Goal: Transaction & Acquisition: Obtain resource

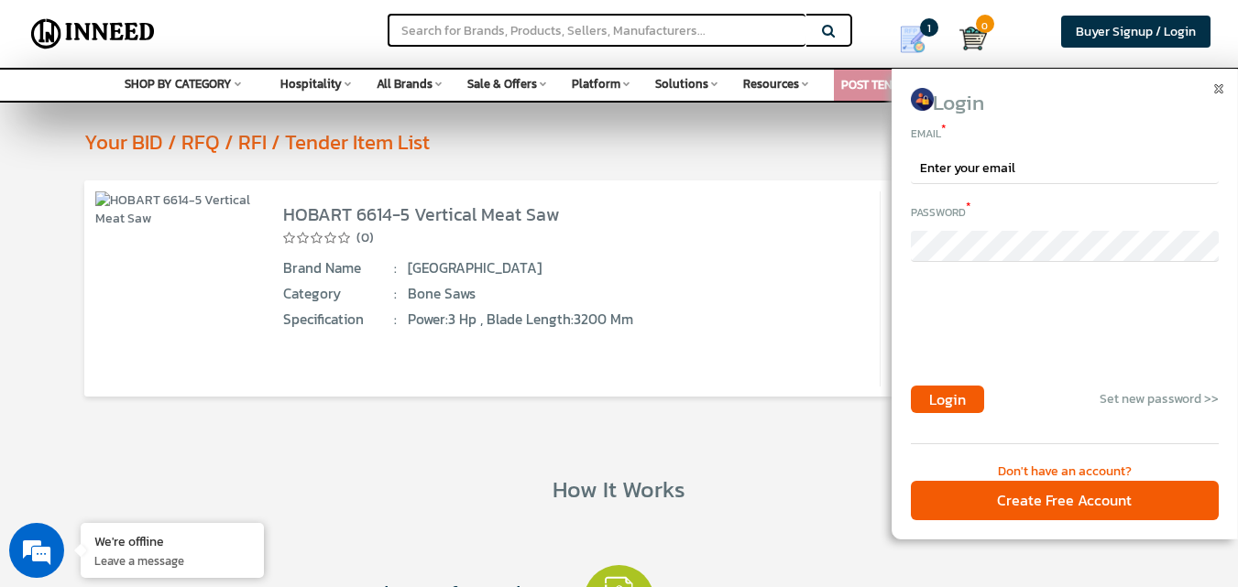
click at [479, 247] on div "(0)" at bounding box center [565, 237] width 565 height 20
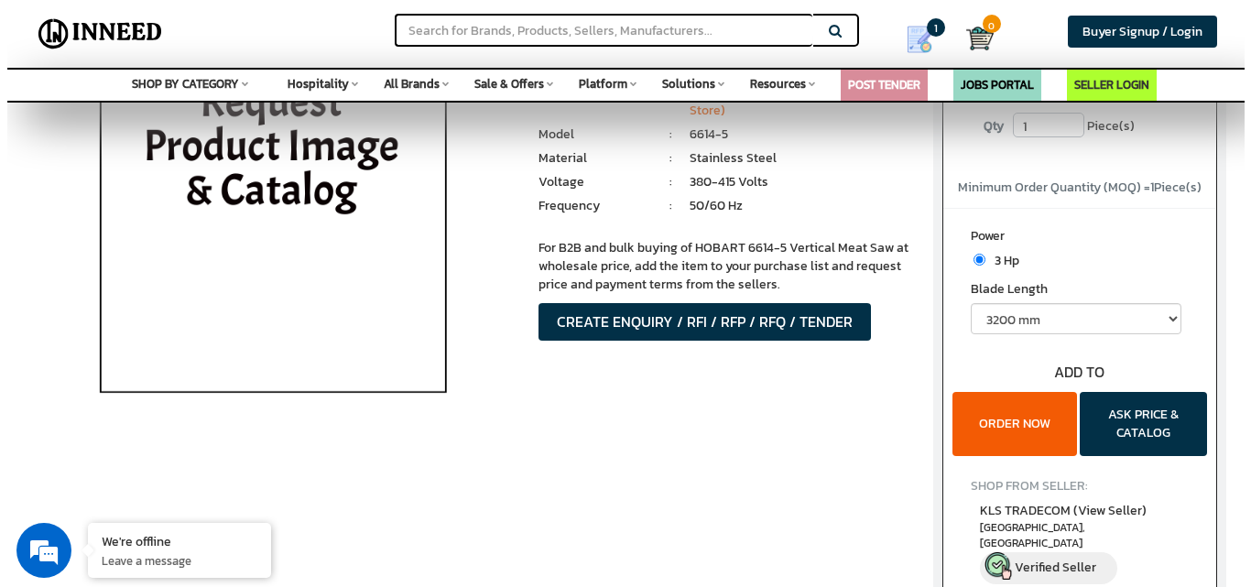
scroll to position [183, 0]
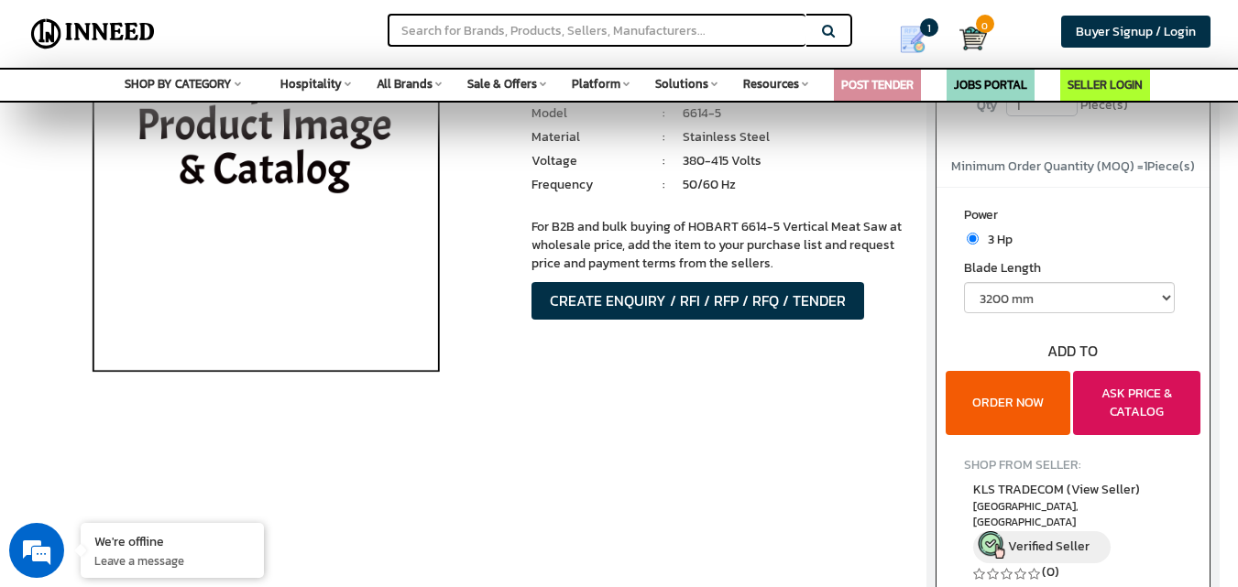
click at [1152, 399] on button "ASK PRICE & CATALOG" at bounding box center [1136, 403] width 127 height 64
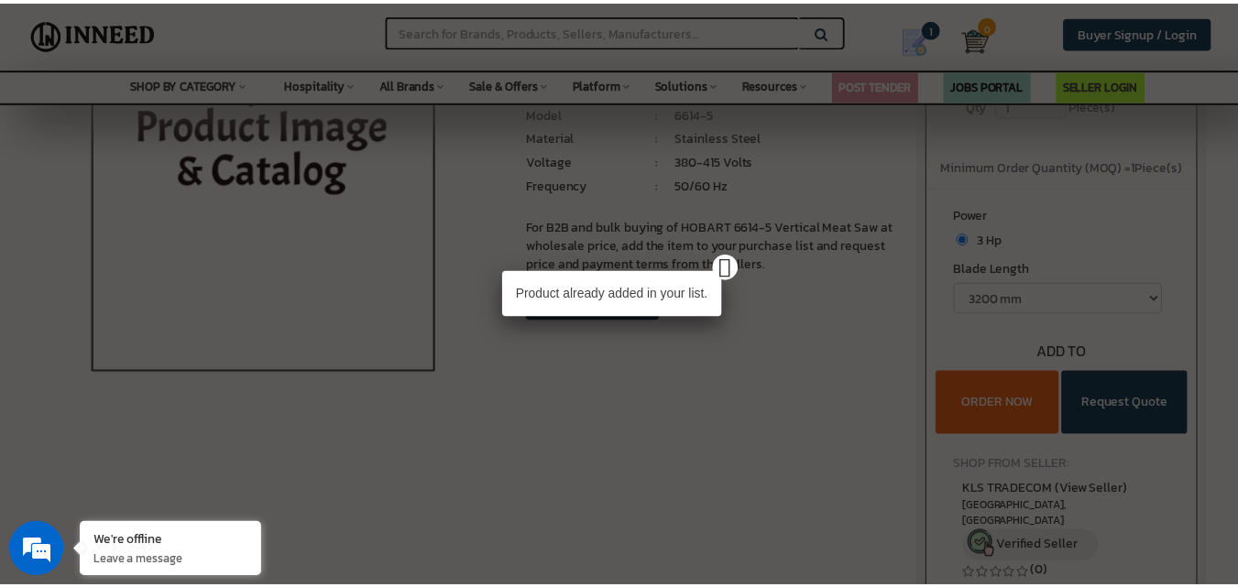
scroll to position [0, 0]
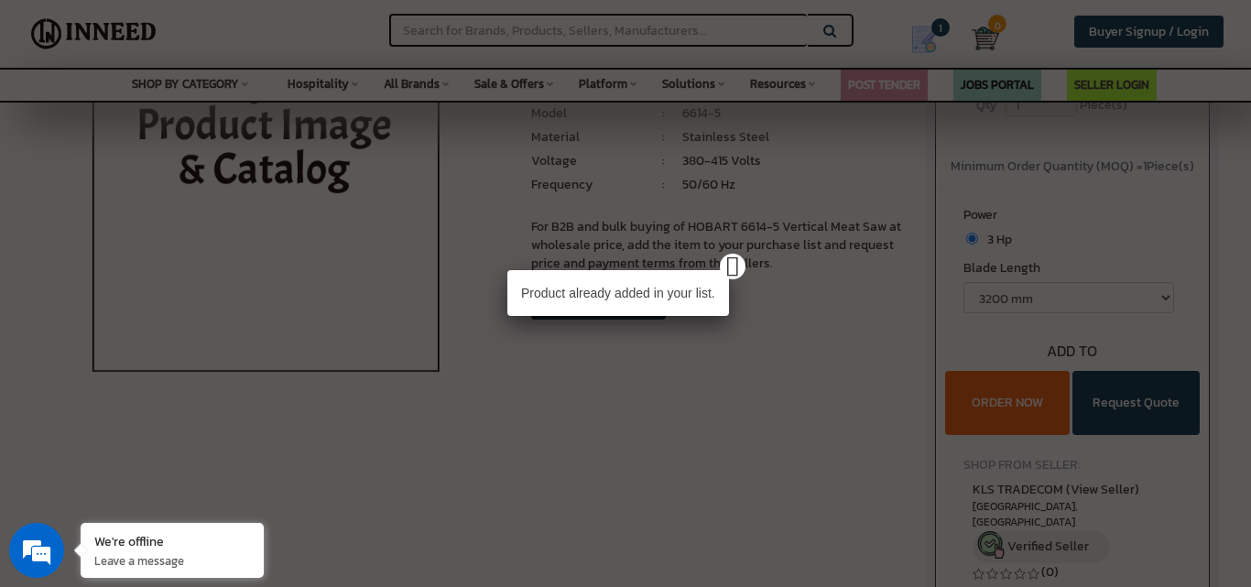
click at [713, 300] on p "Product already added in your list." at bounding box center [619, 293] width 222 height 46
click at [759, 246] on div "Product already added in your list." at bounding box center [625, 293] width 1251 height 587
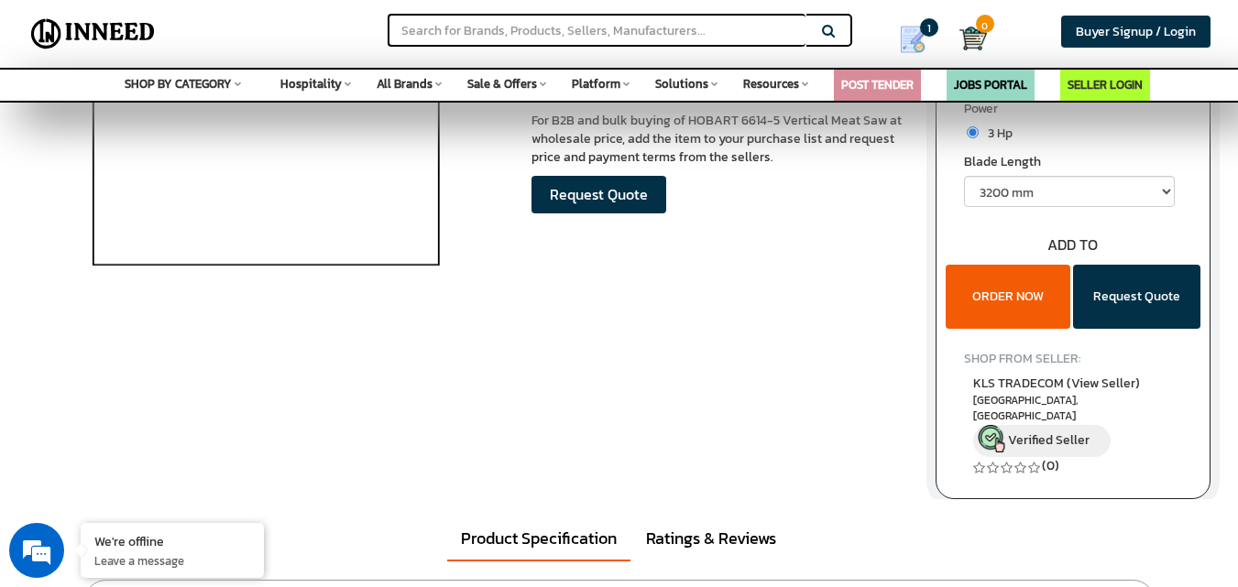
scroll to position [92, 0]
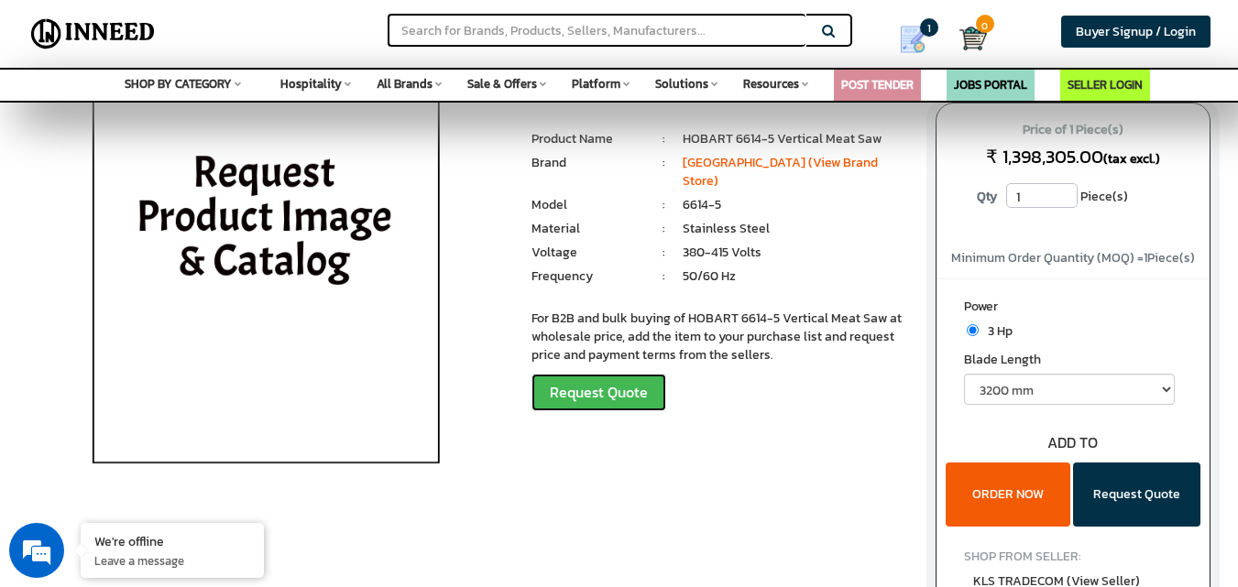
click at [587, 377] on button "Request Quote" at bounding box center [598, 393] width 135 height 38
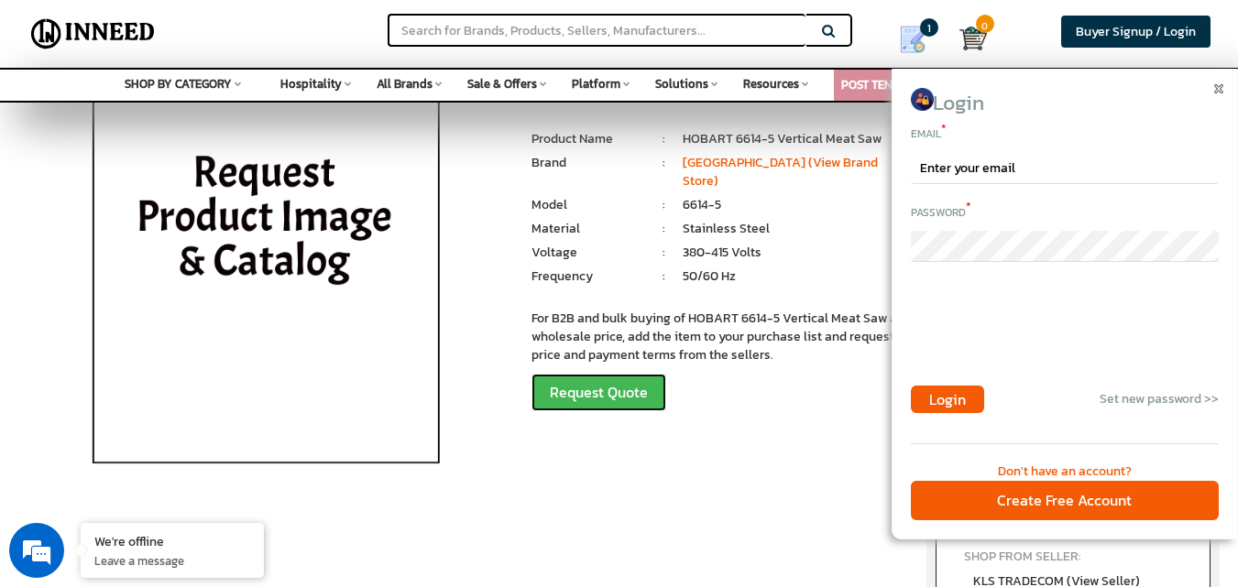
click at [587, 377] on button "Request Quote" at bounding box center [598, 393] width 135 height 38
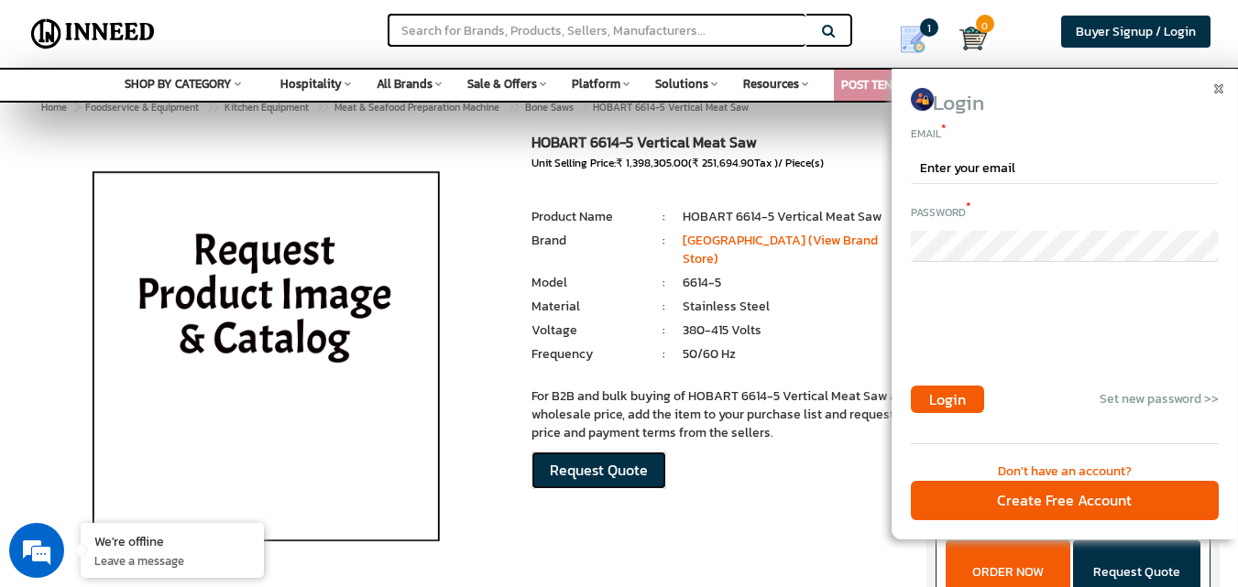
scroll to position [0, 0]
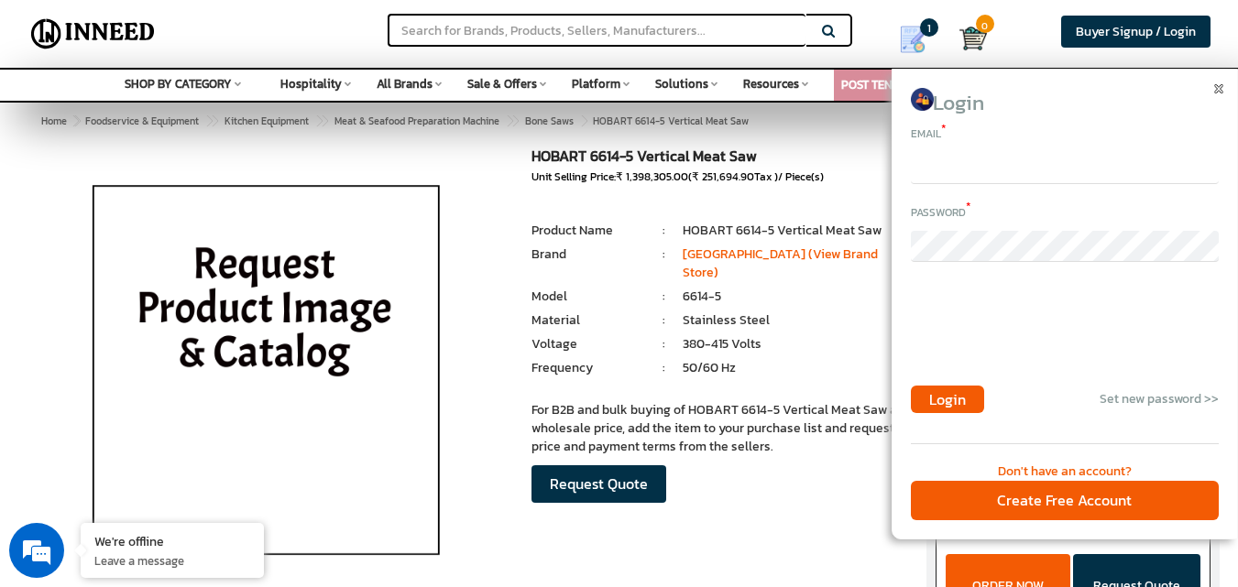
click at [976, 158] on input "email" at bounding box center [1065, 168] width 308 height 31
type input "u"
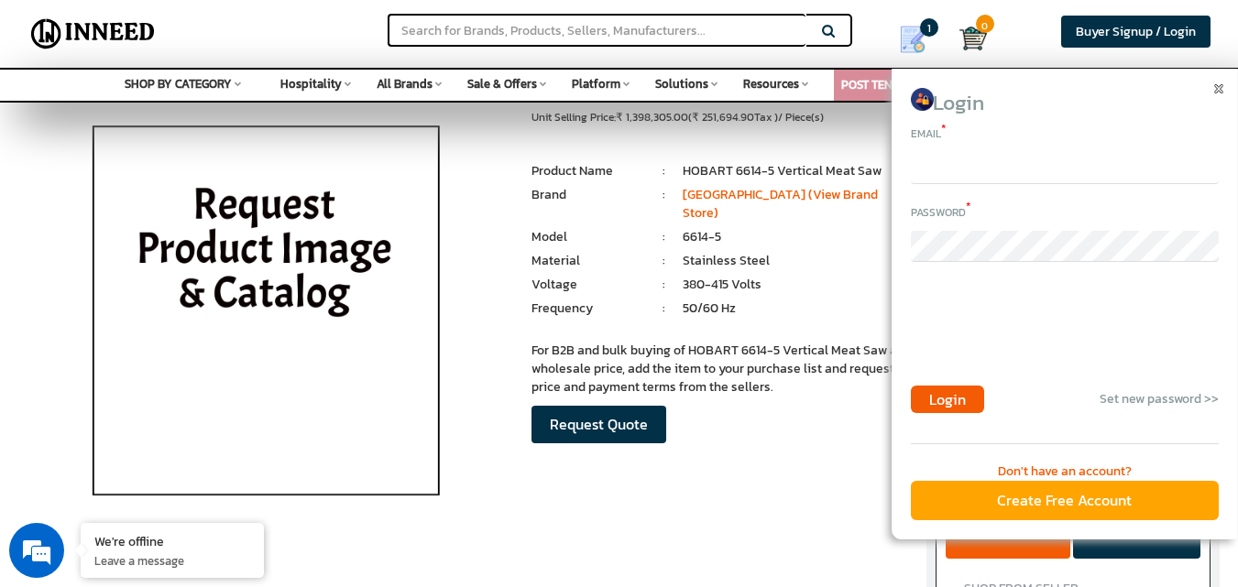
scroll to position [92, 0]
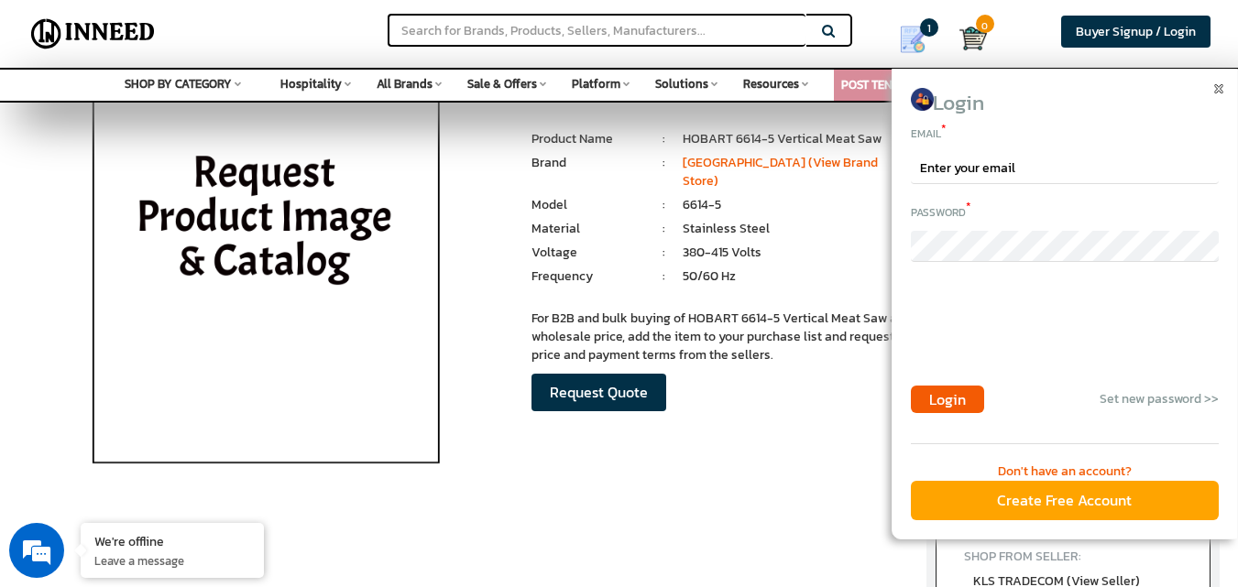
click at [1050, 499] on div "Create Free Account" at bounding box center [1065, 500] width 308 height 39
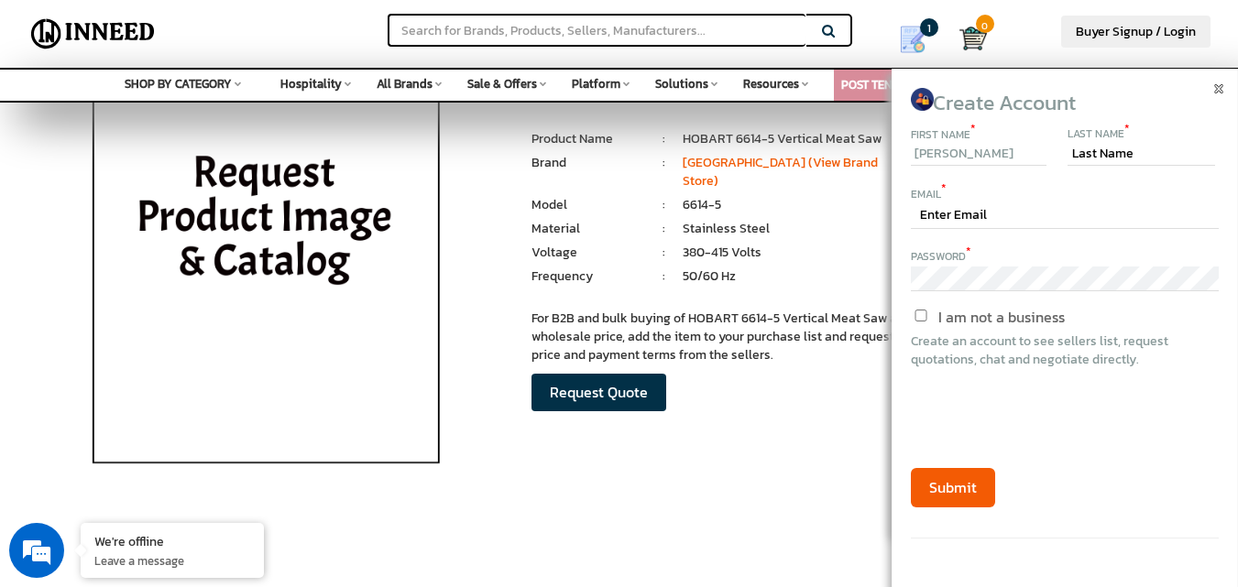
type input "Umakant"
click at [1099, 151] on input "text" at bounding box center [1140, 155] width 147 height 22
type input "Halli"
click at [974, 209] on input "text" at bounding box center [1065, 216] width 308 height 26
type input "umakant.halli@urbanacprojects.com"
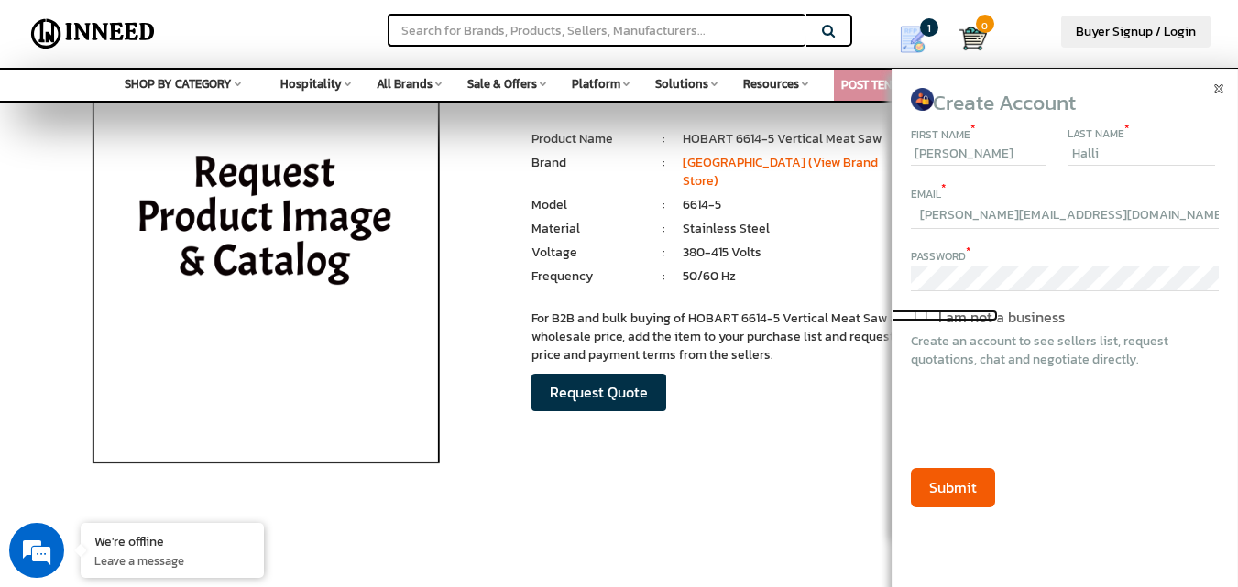
click at [922, 318] on input "I am not a business" at bounding box center [921, 316] width 154 height 12
checkbox input "true"
click at [976, 485] on button "Submit" at bounding box center [953, 487] width 84 height 39
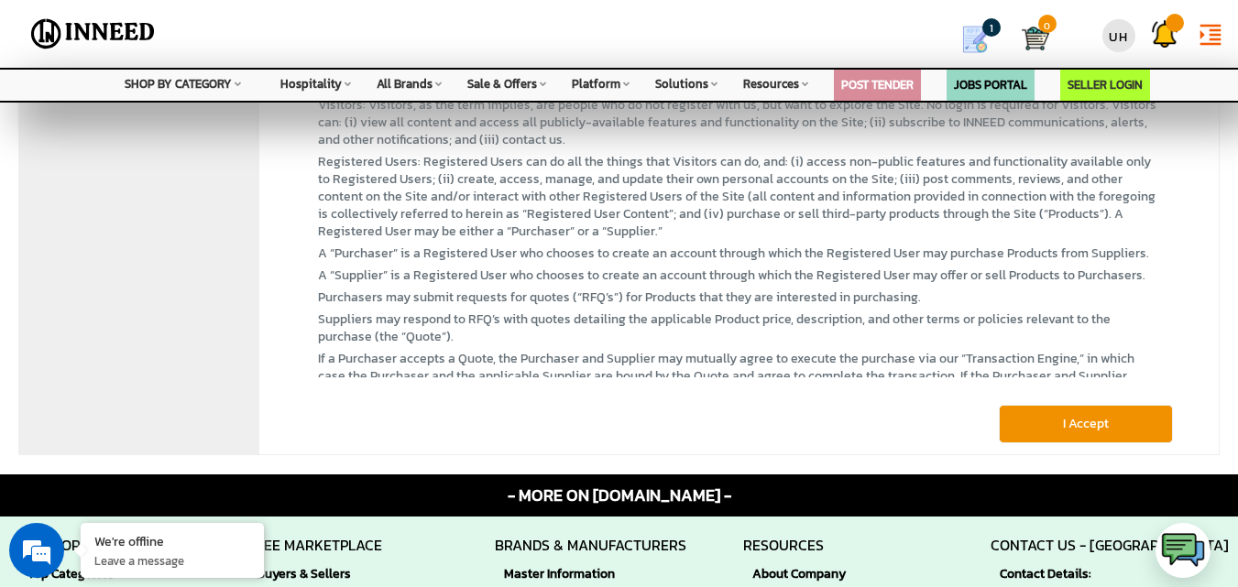
scroll to position [275, 0]
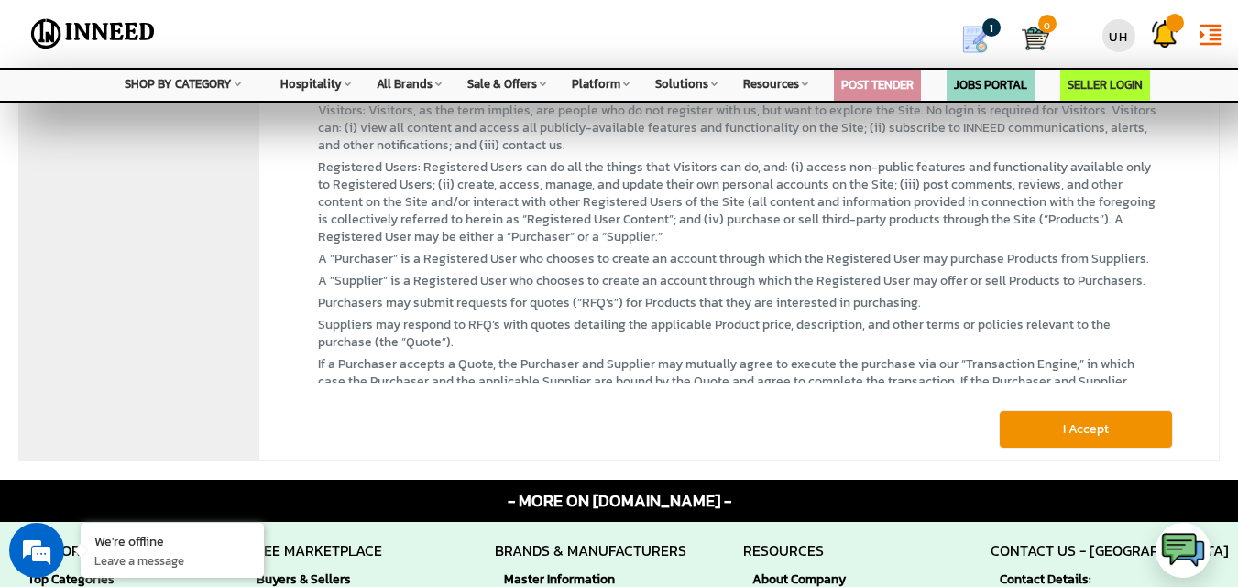
click at [1134, 435] on button "I Accept" at bounding box center [1086, 429] width 174 height 38
click at [1085, 420] on button "I Accept" at bounding box center [1086, 429] width 174 height 38
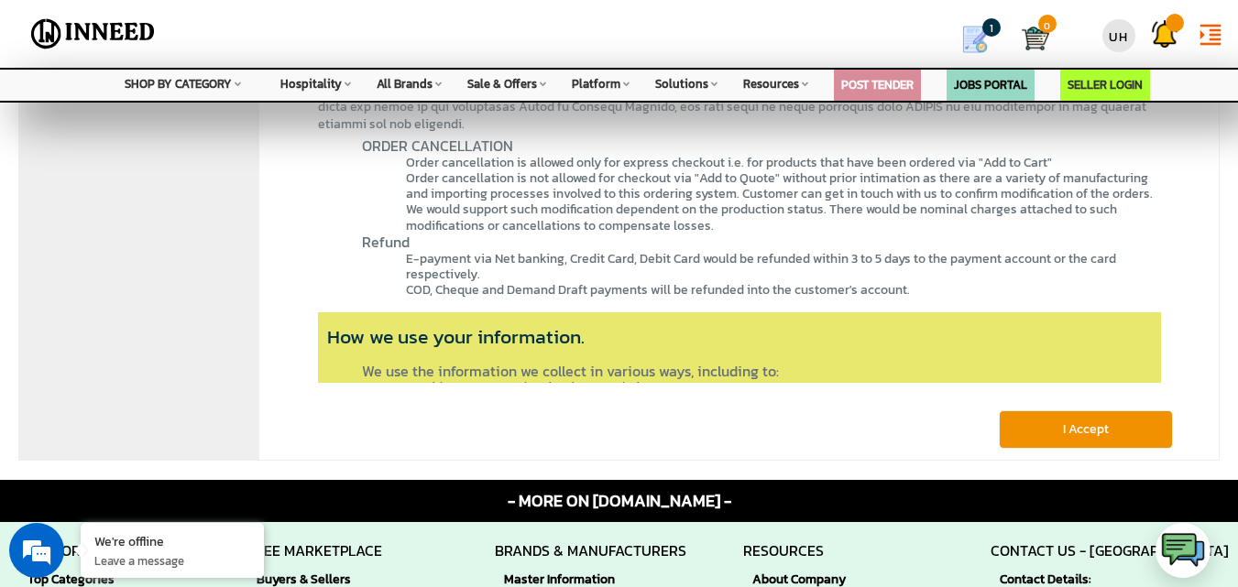
scroll to position [4916, 0]
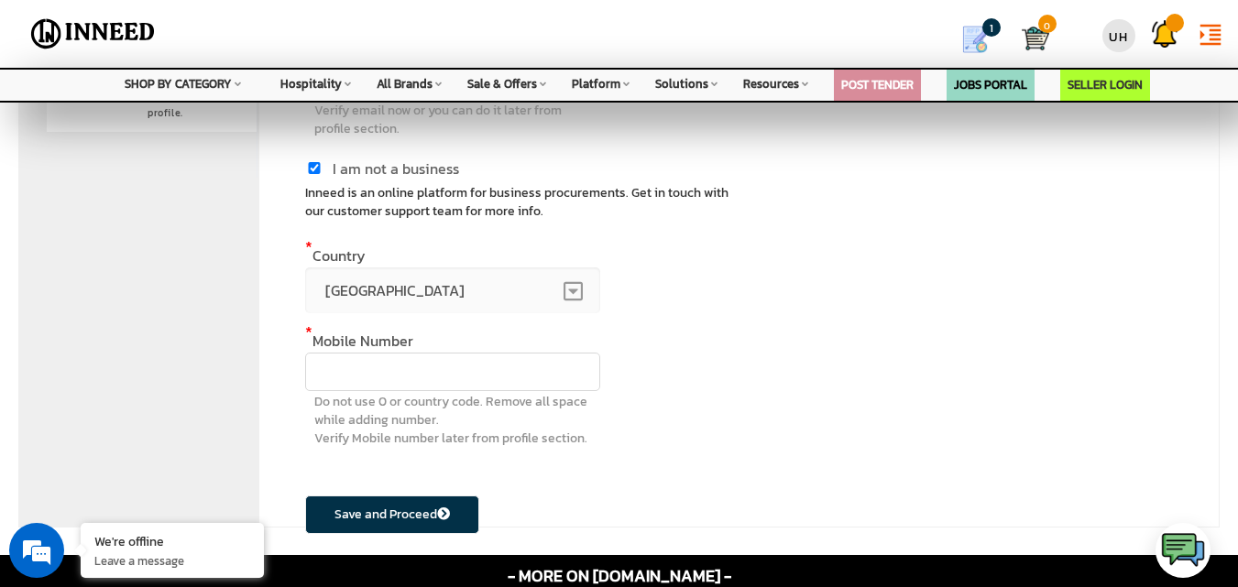
scroll to position [275, 0]
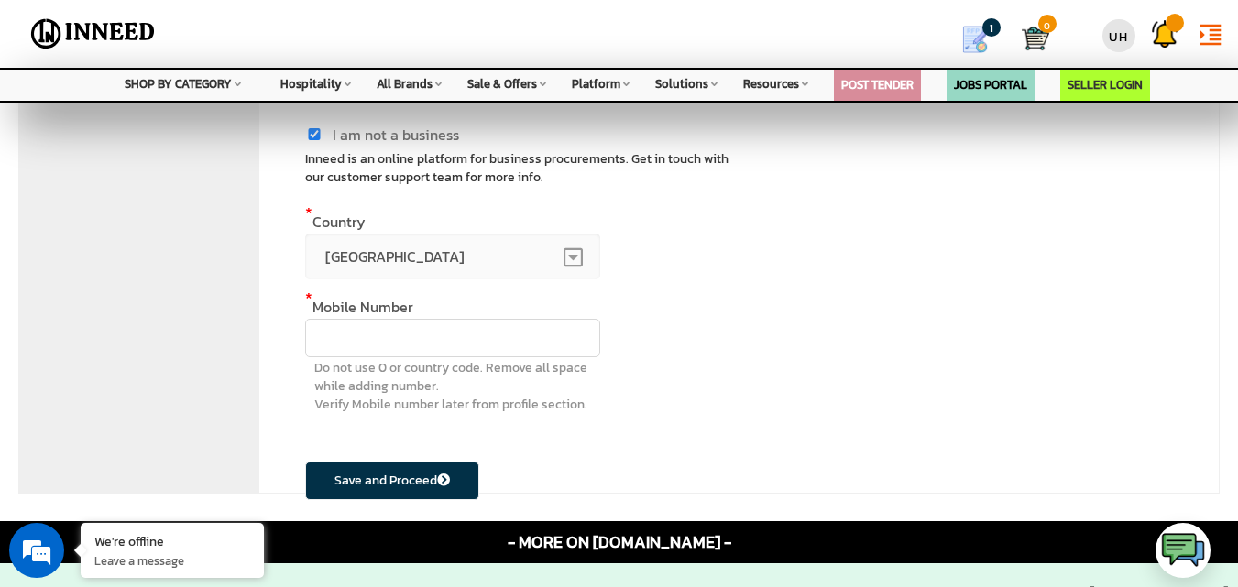
click at [395, 342] on input "text" at bounding box center [452, 338] width 295 height 38
type input "8"
paste input "8904453827"
type input "8904453827"
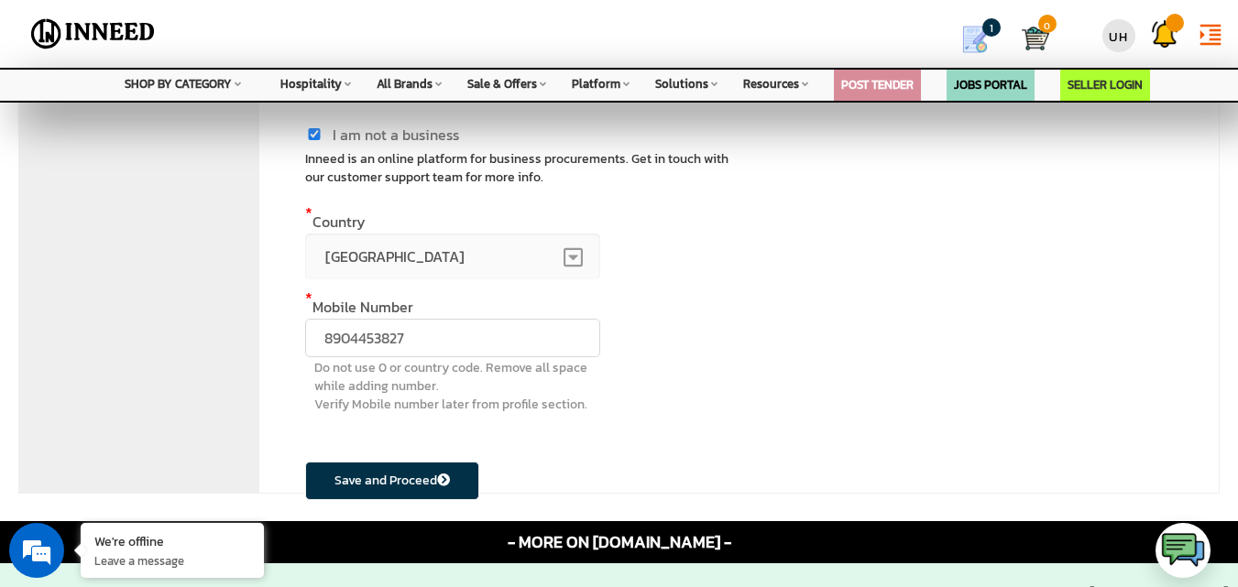
click at [394, 478] on button "Save and Proceed" at bounding box center [392, 481] width 174 height 38
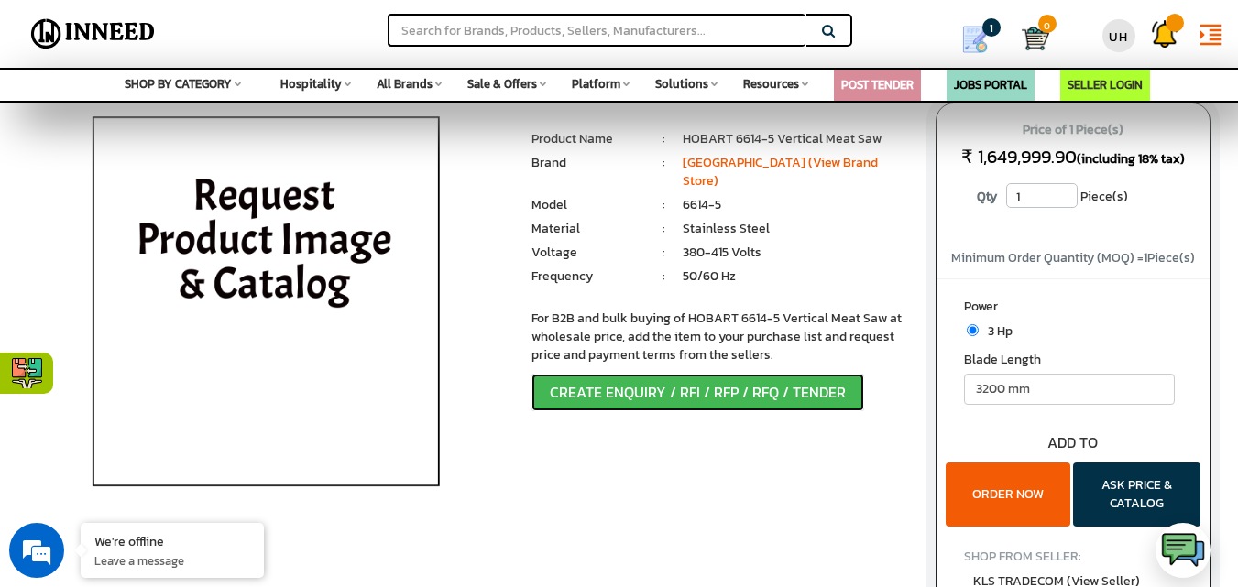
click at [656, 395] on button "CREATE ENQUIRY / RFI / RFP / RFQ / TENDER" at bounding box center [697, 393] width 333 height 38
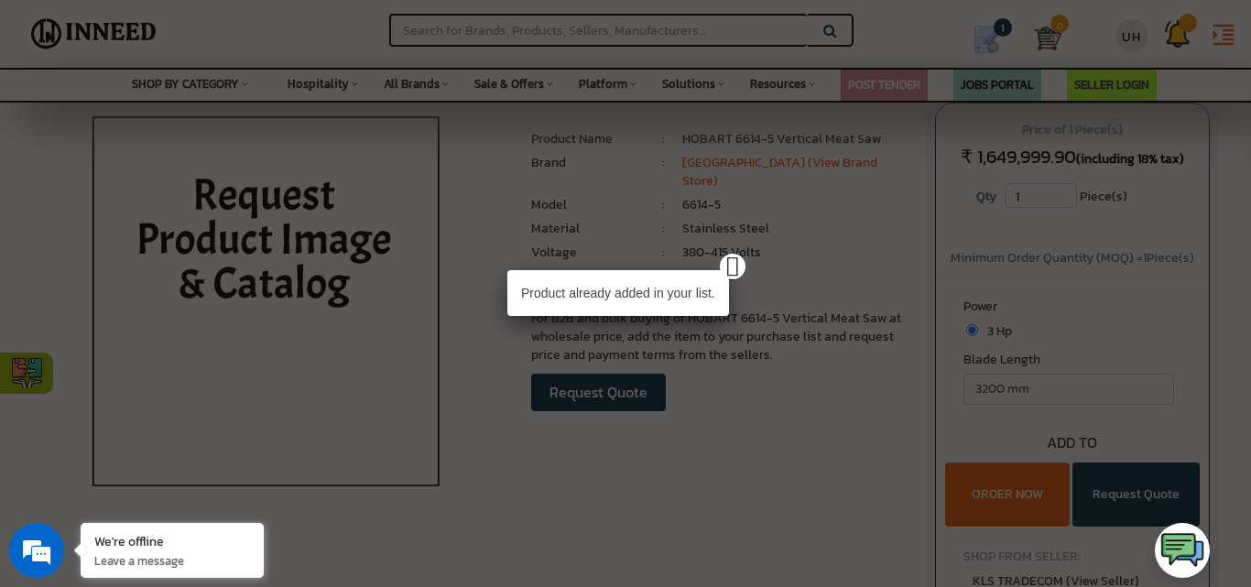
click at [773, 275] on div "Product already added in your list." at bounding box center [625, 293] width 1251 height 587
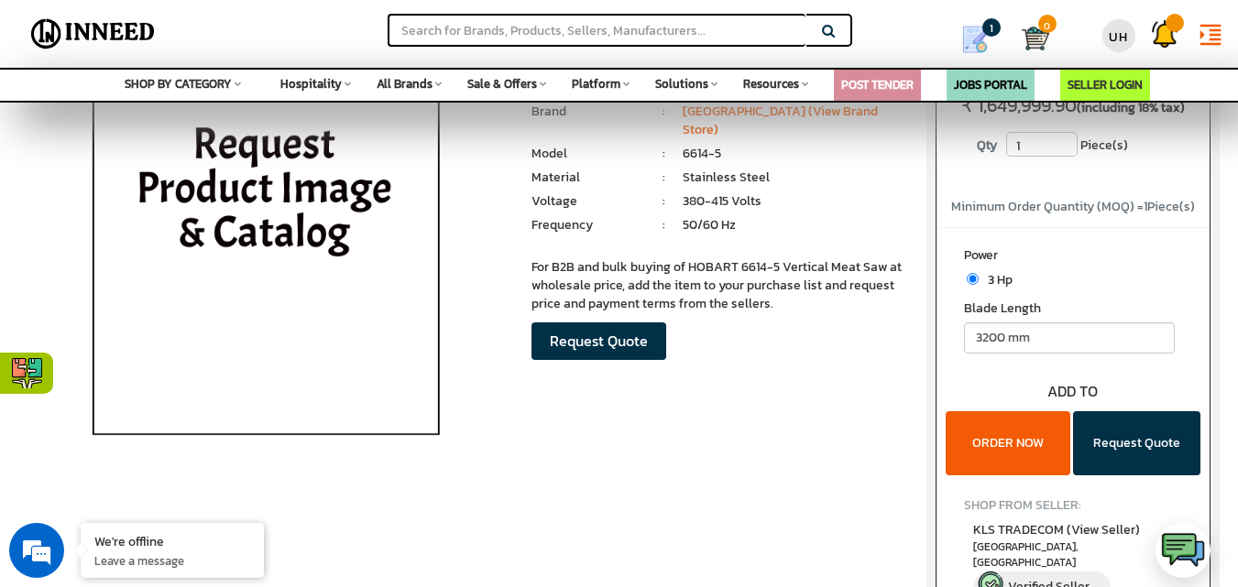
scroll to position [183, 0]
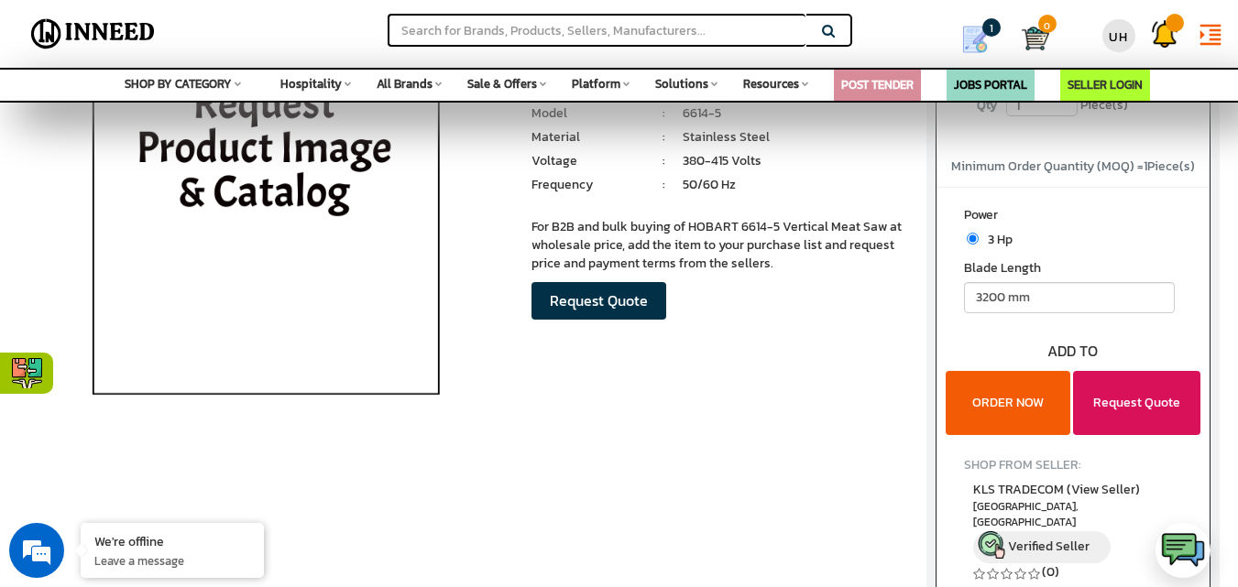
click at [1134, 402] on button "Request Quote" at bounding box center [1136, 403] width 127 height 64
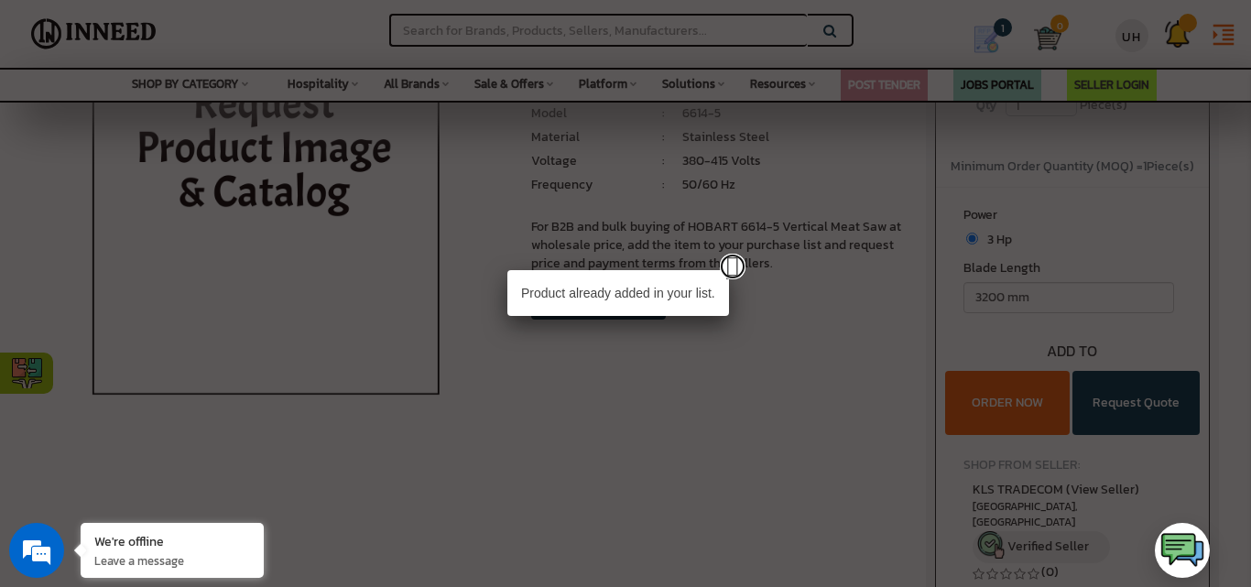
click at [737, 266] on link at bounding box center [733, 267] width 26 height 26
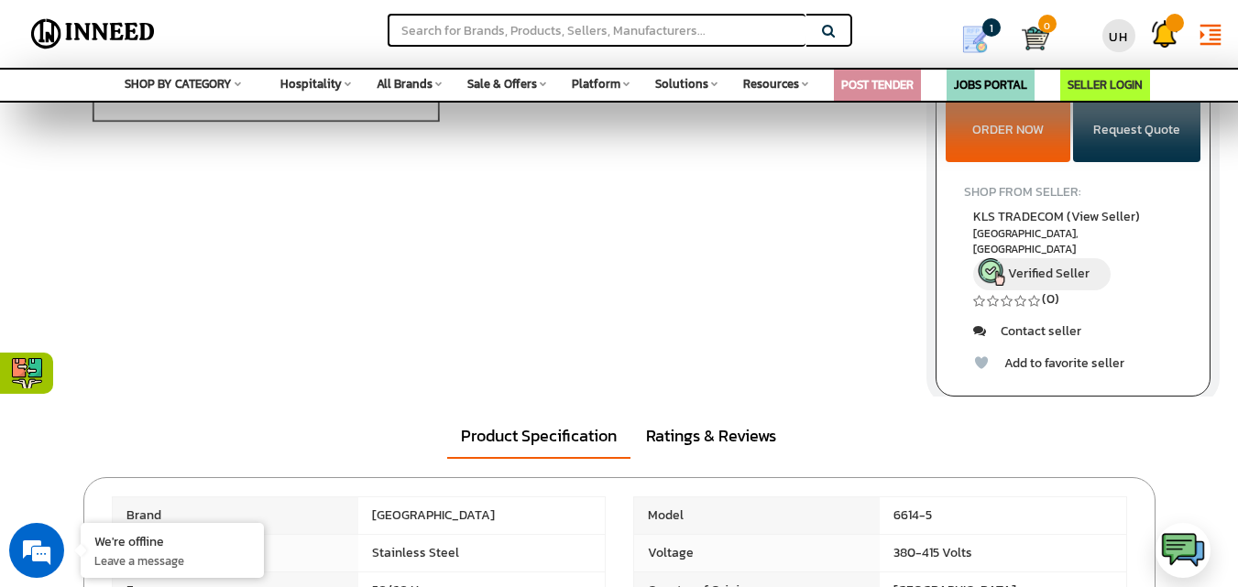
scroll to position [458, 0]
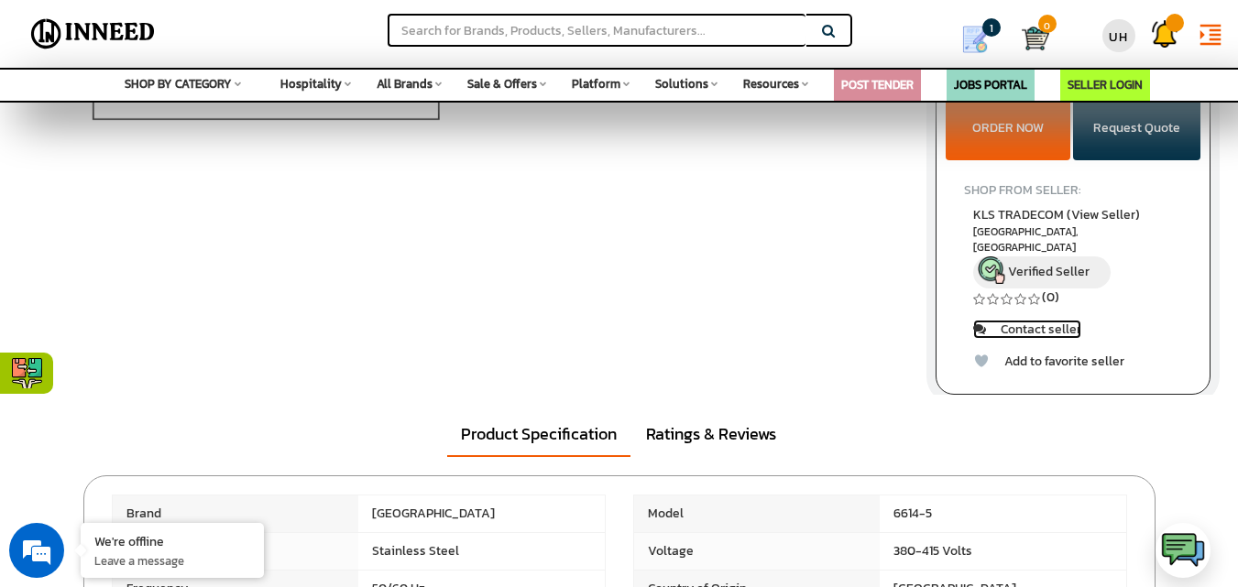
click at [1043, 322] on link "Contact seller" at bounding box center [1027, 329] width 108 height 19
click at [1040, 320] on link "Contact seller" at bounding box center [1027, 329] width 108 height 19
click at [1060, 320] on link "Contact seller" at bounding box center [1027, 329] width 108 height 19
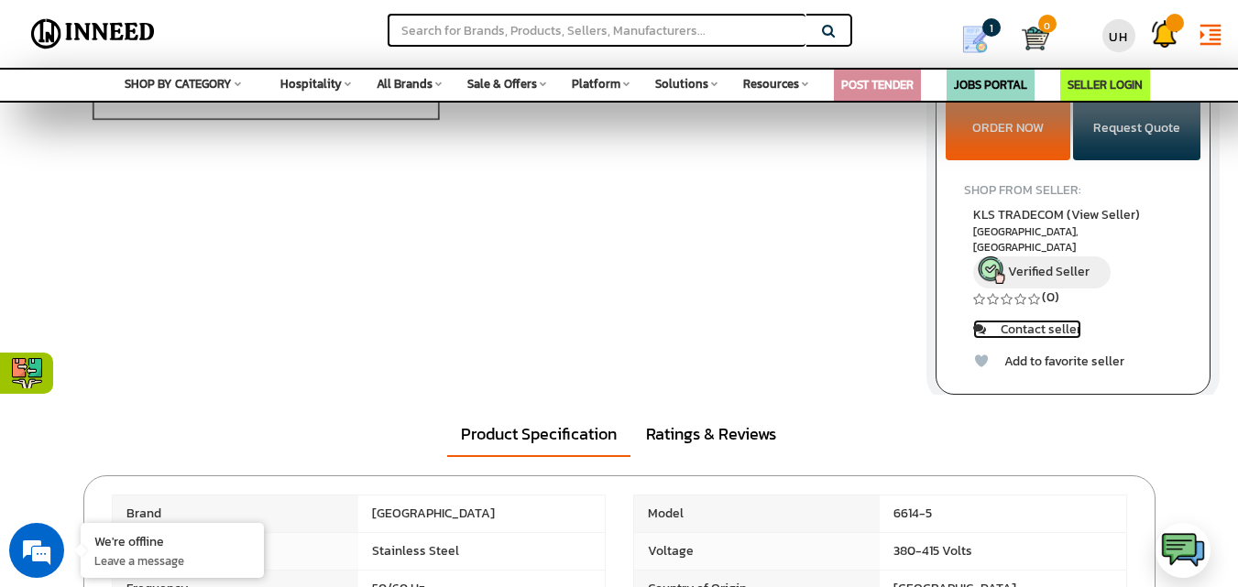
click at [1060, 320] on link "Contact seller" at bounding box center [1027, 329] width 108 height 19
click at [976, 322] on icon at bounding box center [979, 329] width 13 height 14
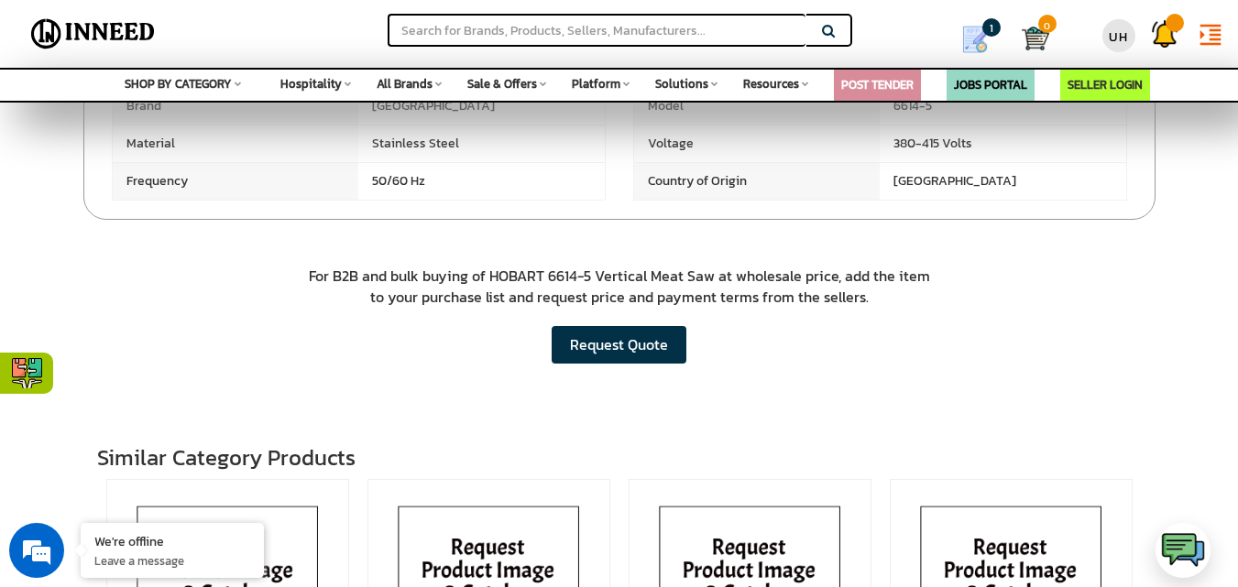
scroll to position [824, 0]
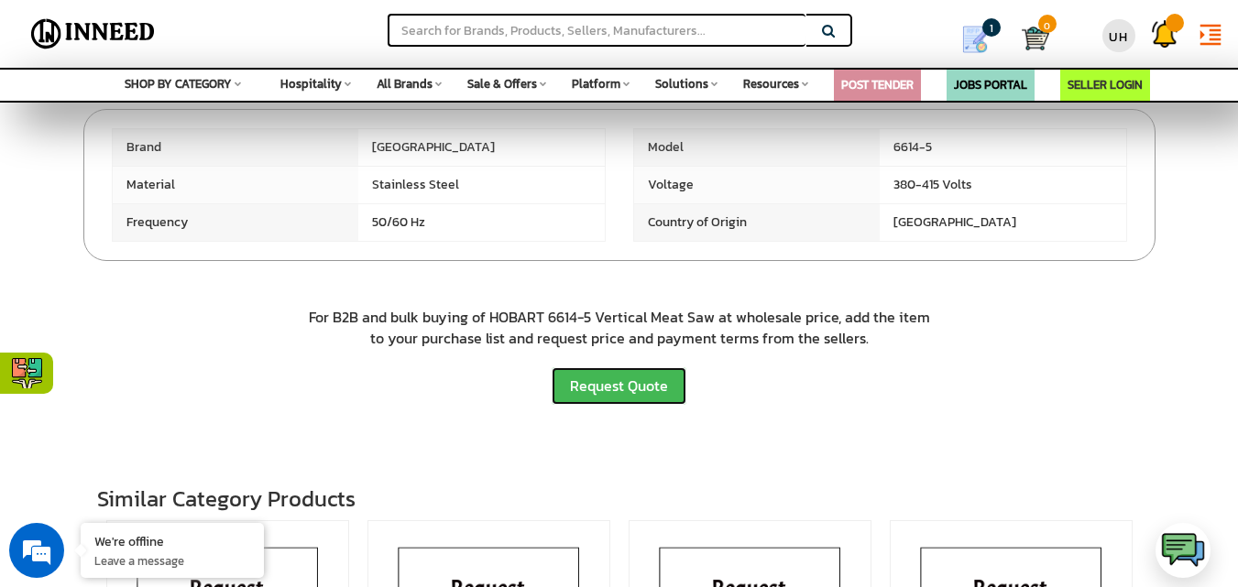
click at [632, 381] on button "Request Quote" at bounding box center [618, 386] width 135 height 38
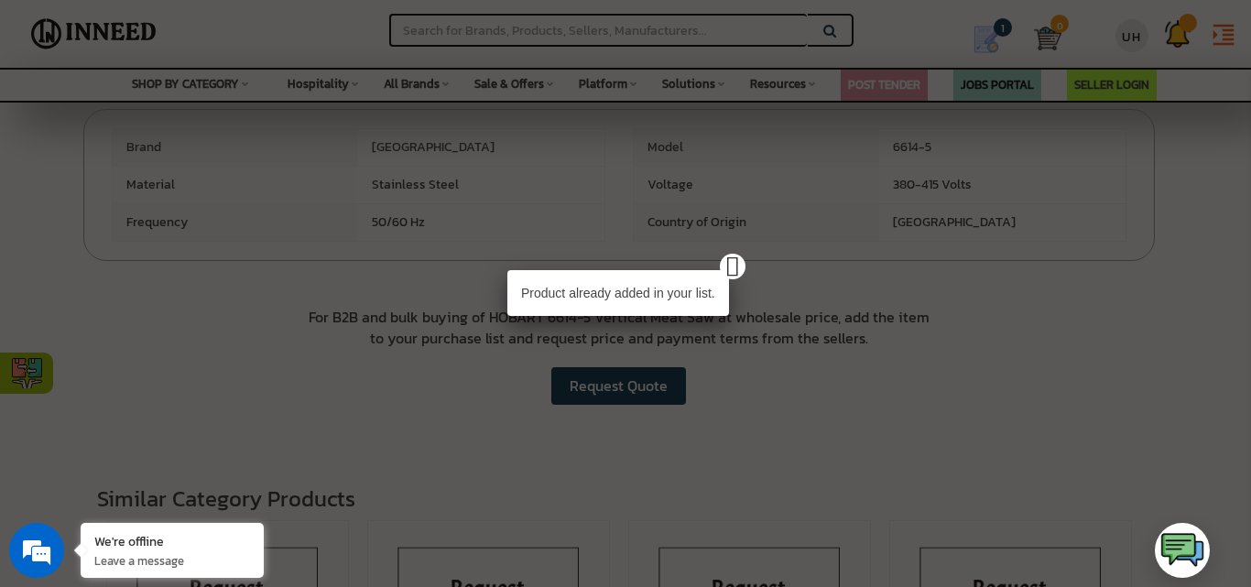
click at [726, 368] on div "Product already added in your list." at bounding box center [625, 293] width 1251 height 587
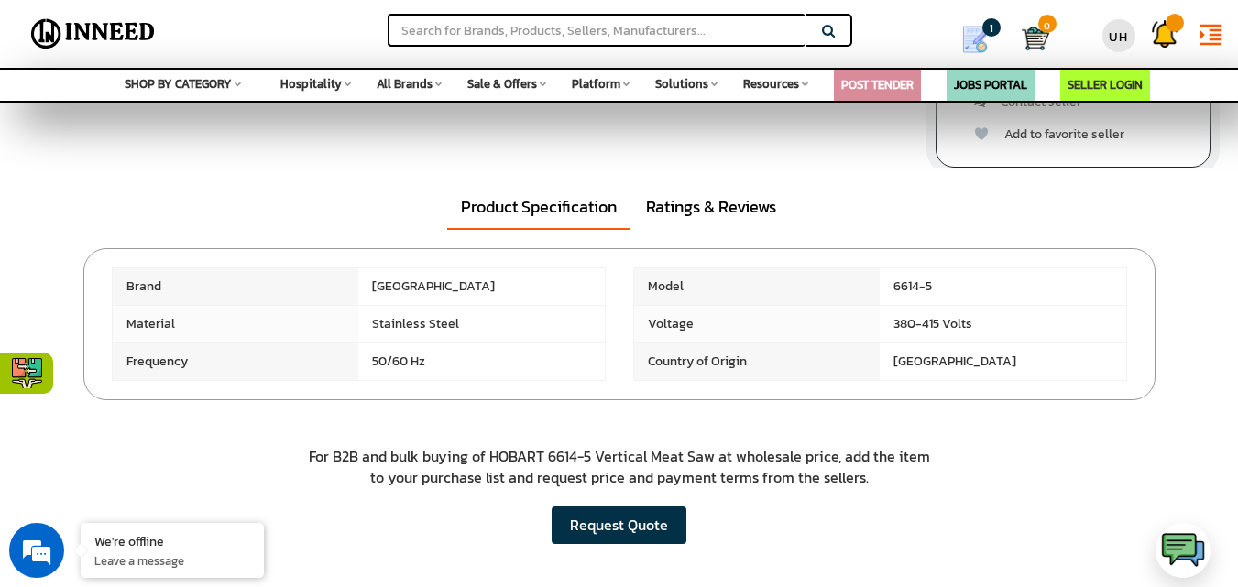
scroll to position [366, 0]
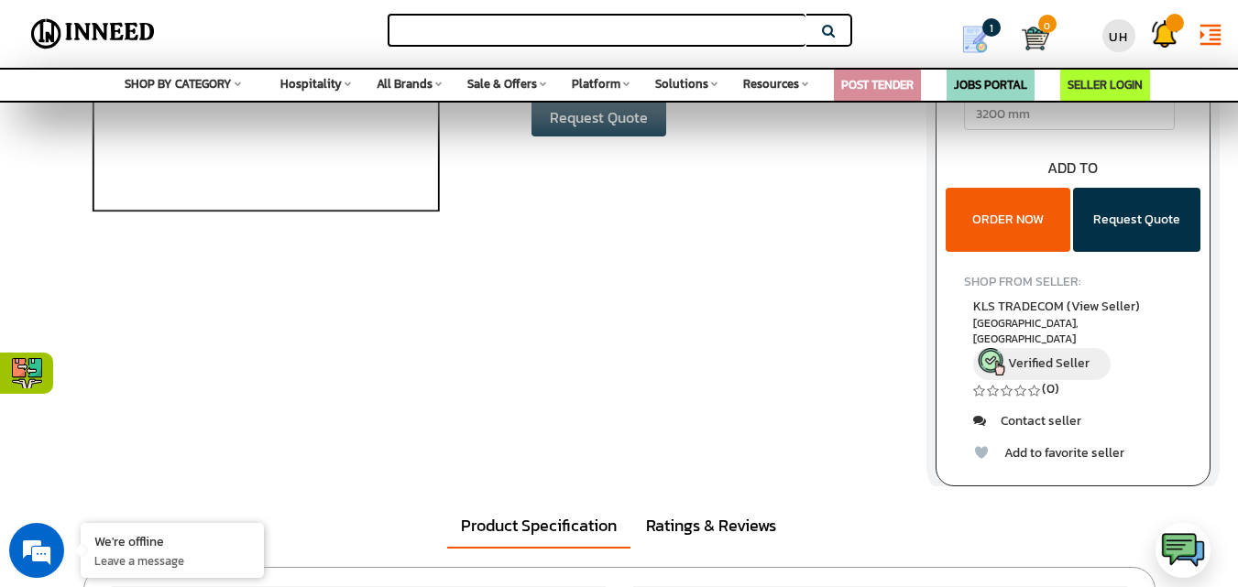
click at [570, 22] on input "text" at bounding box center [597, 30] width 418 height 33
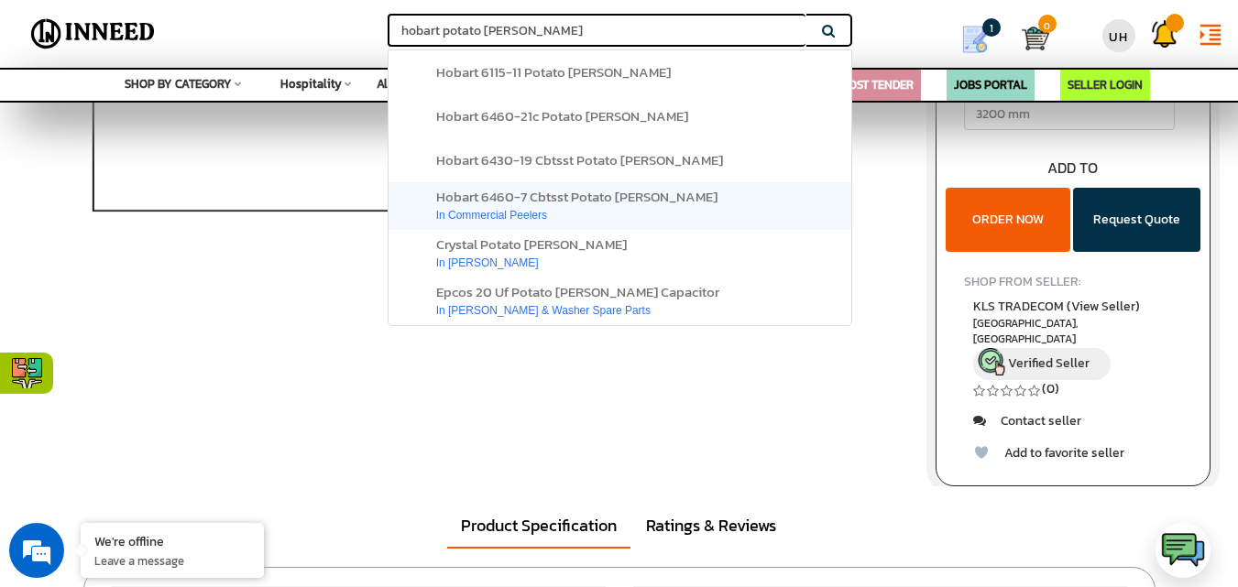
click at [539, 205] on span "hobart 6460-7 cbtsst potato peeler" at bounding box center [576, 196] width 281 height 21
type input "hobart-potato-peeler"
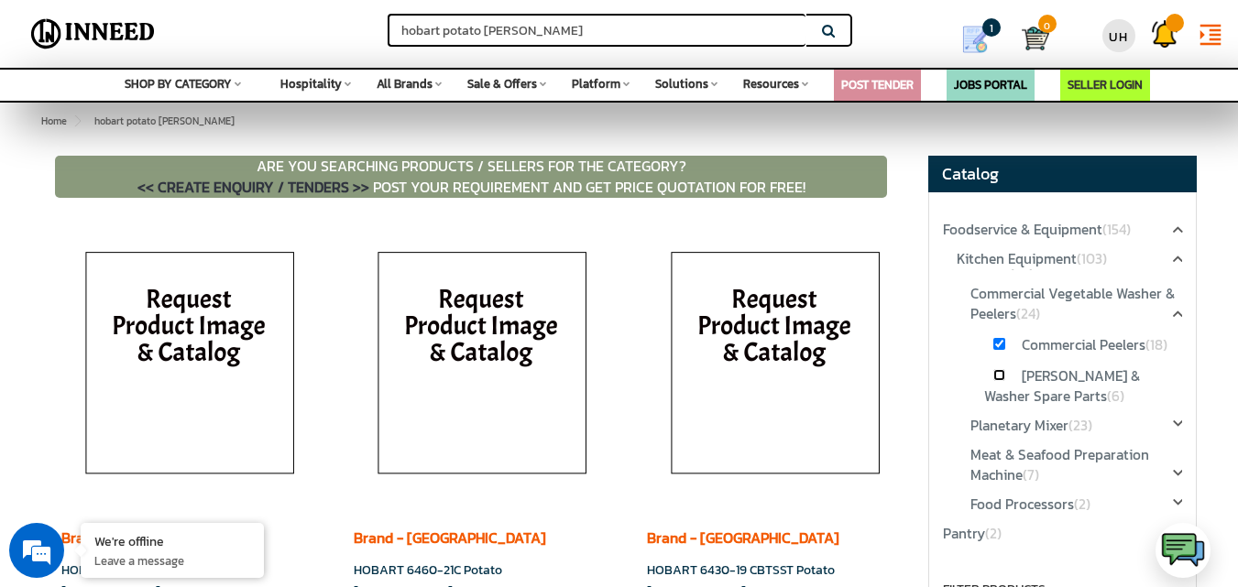
click at [999, 377] on input "checkbox" at bounding box center [999, 375] width 12 height 12
checkbox input "true"
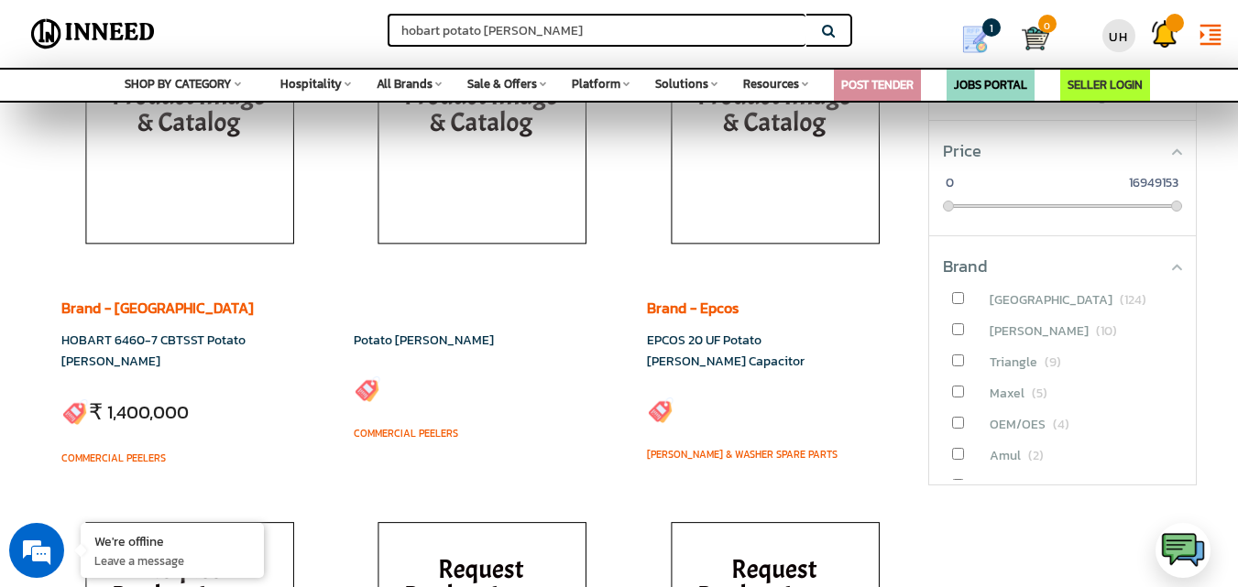
scroll to position [733, 0]
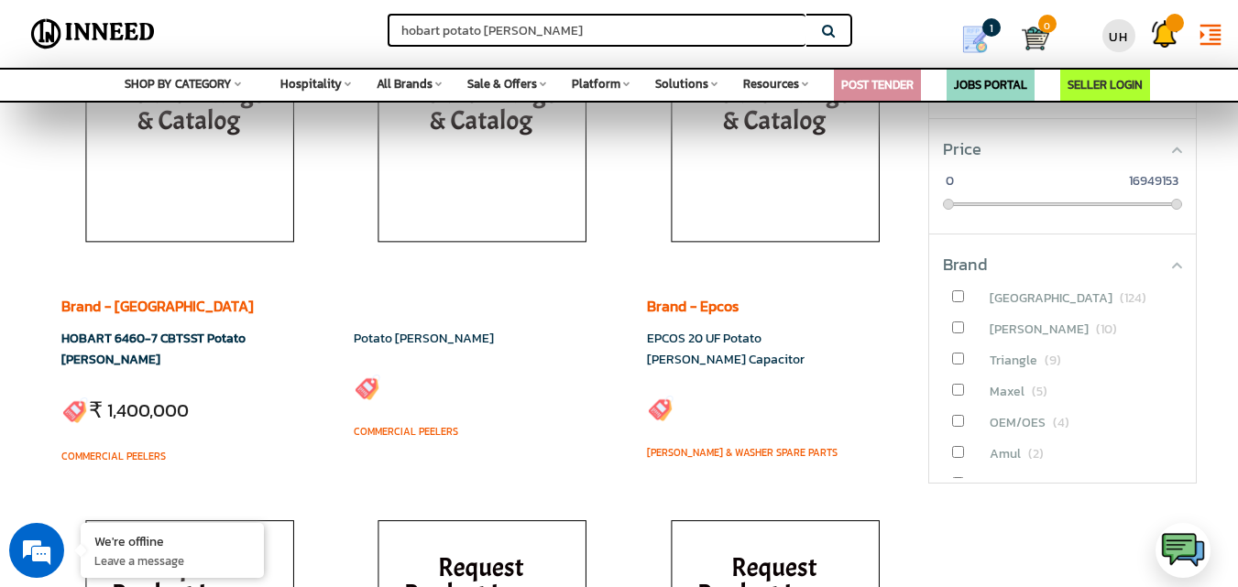
click at [156, 339] on link "HOBART 6460-7 CBTSST Potato [PERSON_NAME]" at bounding box center [153, 349] width 184 height 40
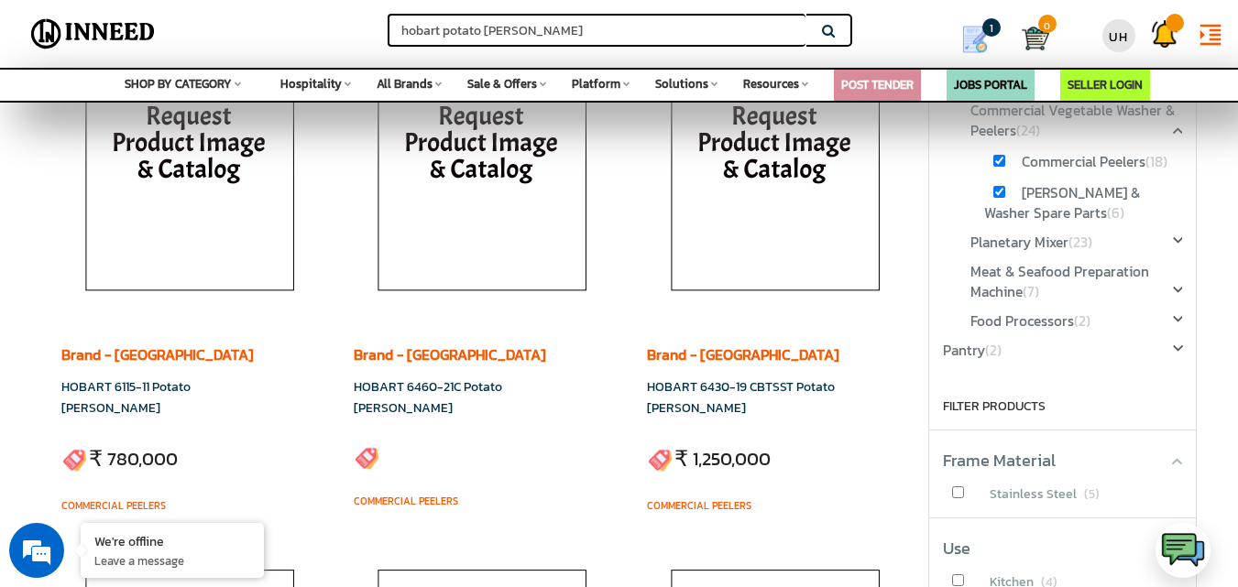
scroll to position [0, 0]
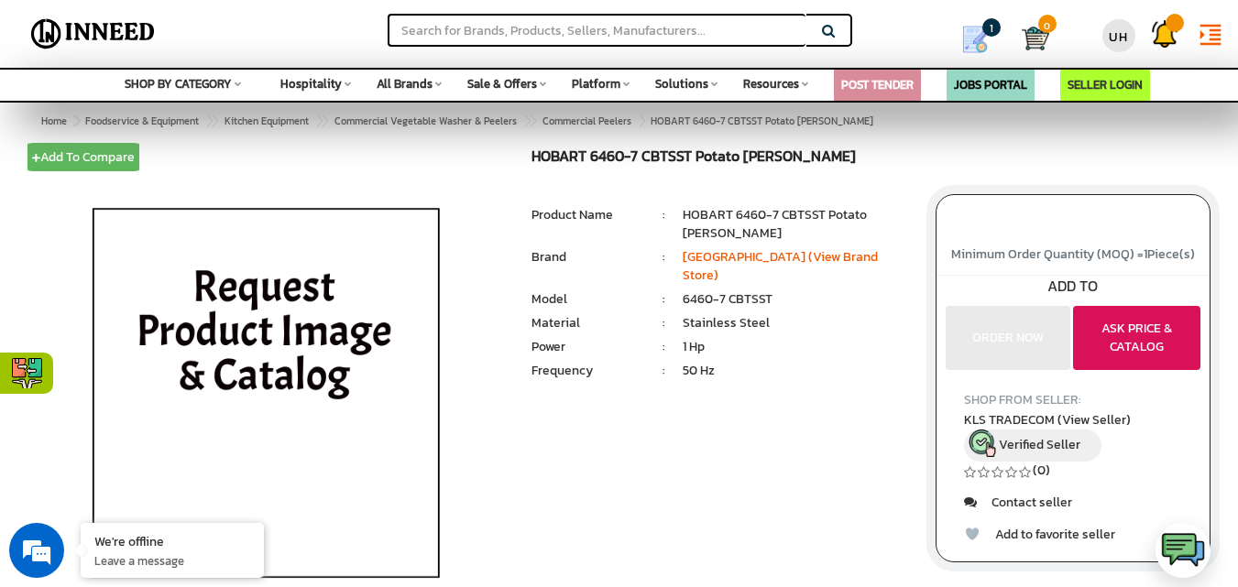
click at [1134, 343] on button "ASK PRICE & CATALOG" at bounding box center [1136, 338] width 127 height 64
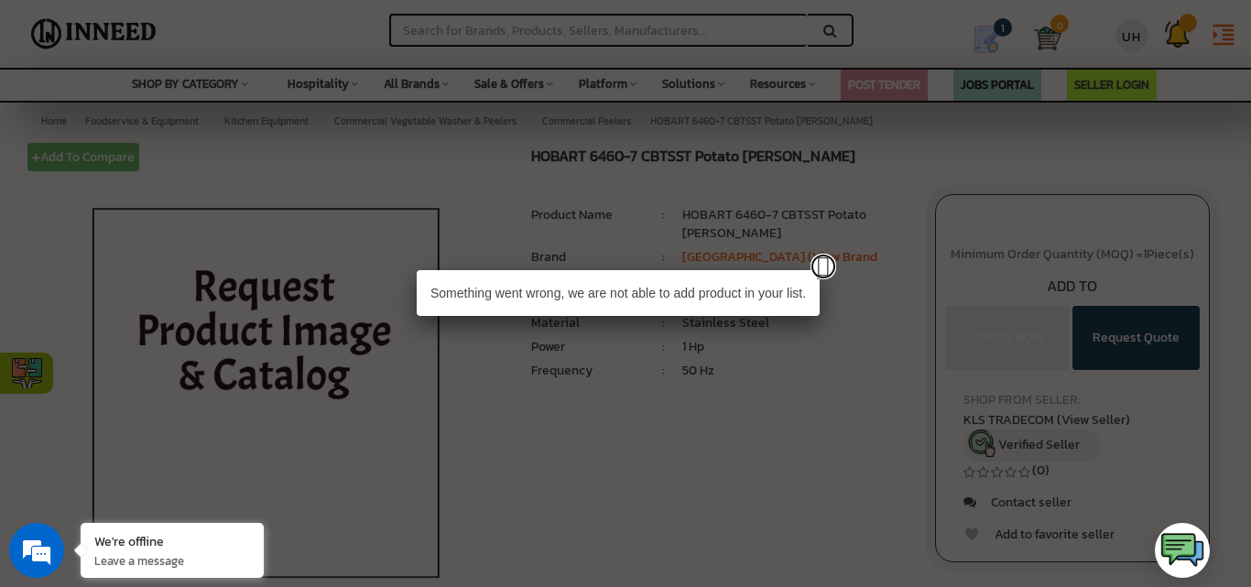
click at [830, 268] on link at bounding box center [824, 267] width 26 height 26
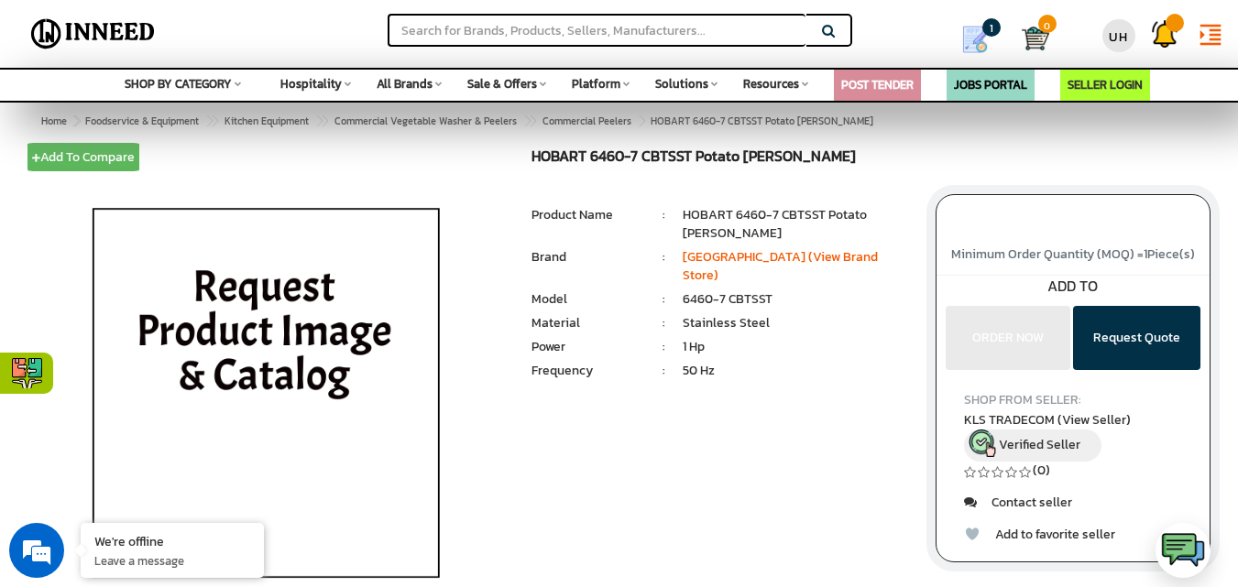
click at [1095, 279] on div "ADD TO" at bounding box center [1072, 286] width 273 height 21
click at [1095, 282] on div "ADD TO" at bounding box center [1072, 286] width 273 height 21
click at [1080, 288] on div "ADD TO" at bounding box center [1072, 286] width 273 height 21
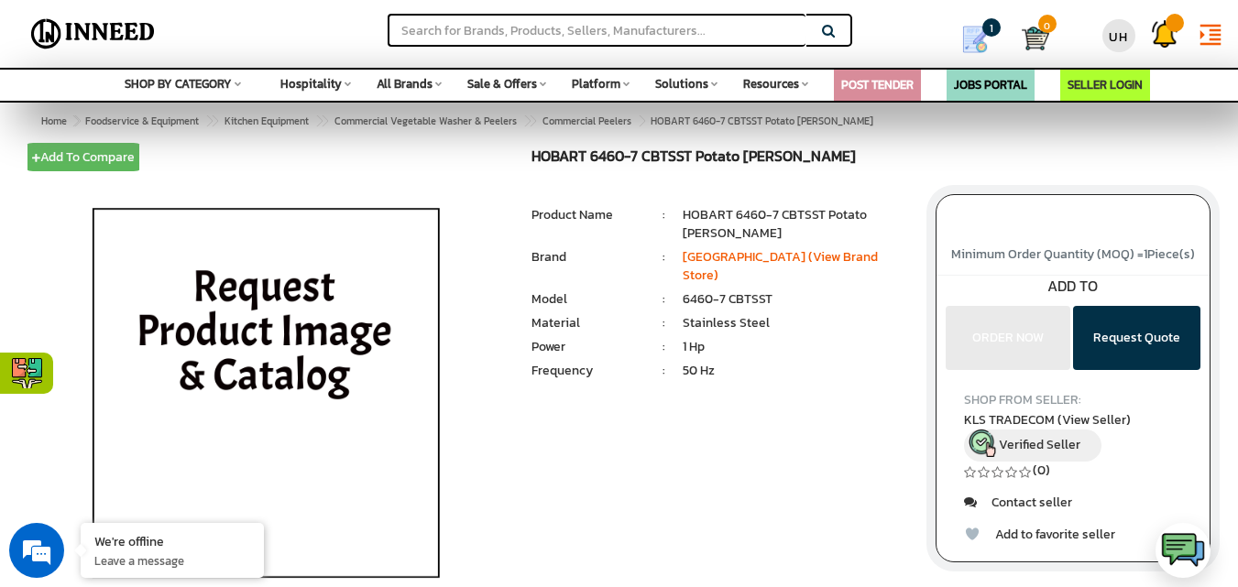
click at [1115, 297] on div "ORDER NOW Request Quote" at bounding box center [1072, 306] width 273 height 18
click at [1023, 352] on div "Bulk quantity Discounts!! ADD TO ORDER NOW Request Quote" at bounding box center [1072, 322] width 273 height 95
click at [1108, 222] on div "₹ 177.00 (including 18% tax) Qty 1 Piece(s)" at bounding box center [1072, 214] width 273 height 39
click at [1109, 252] on span "Minimum Order Quantity (MOQ) = 1 Piece(s)" at bounding box center [1073, 254] width 244 height 19
click at [1130, 254] on span "Minimum Order Quantity (MOQ) = 1 Piece(s)" at bounding box center [1073, 254] width 244 height 19
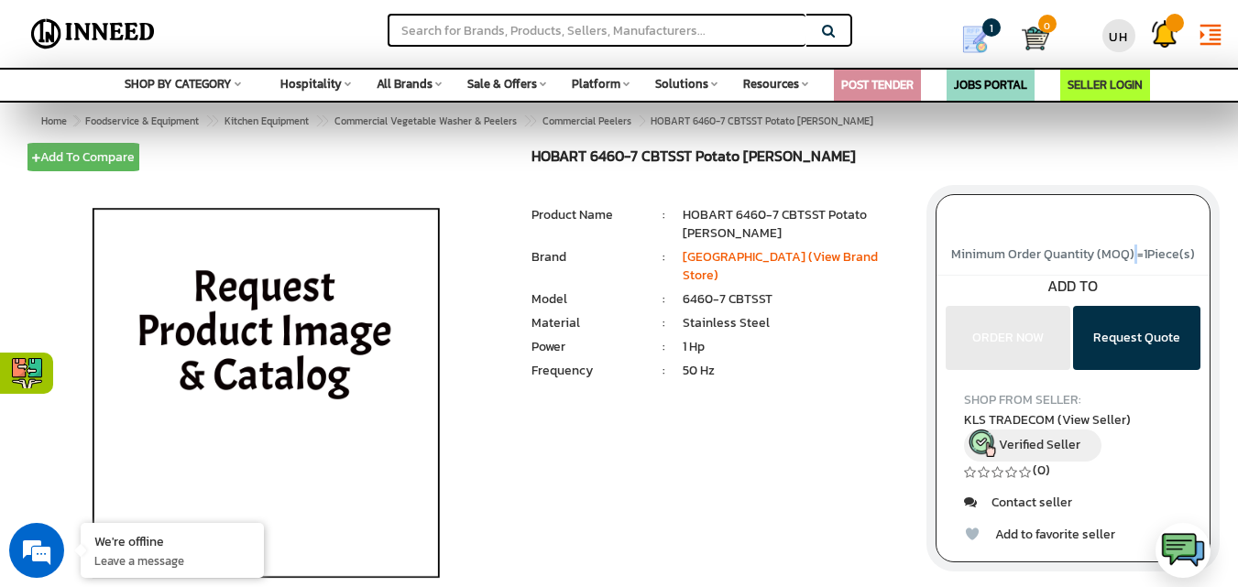
click at [1130, 254] on span "Minimum Order Quantity (MOQ) = 1 Piece(s)" at bounding box center [1073, 254] width 244 height 19
click at [1054, 508] on link "Contact seller" at bounding box center [1018, 502] width 108 height 19
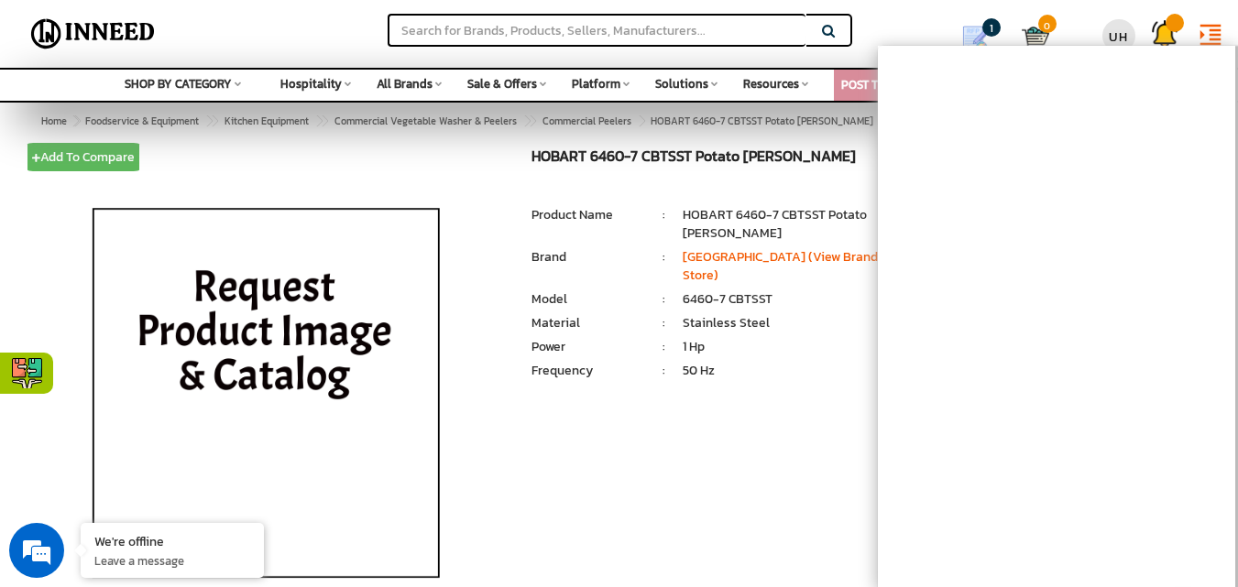
click at [703, 426] on div "Add To Compare Remove From Compare HOBART 6460-7 CBTSST Potato [PERSON_NAME] MR…" at bounding box center [619, 388] width 1210 height 481
